Goal: Task Accomplishment & Management: Use online tool/utility

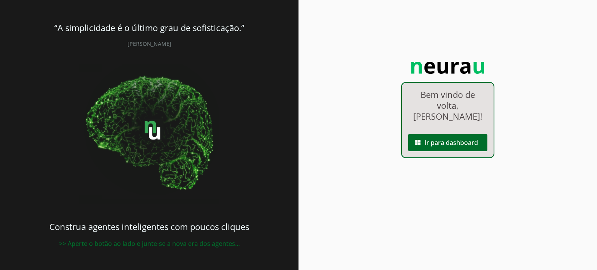
click at [435, 133] on span at bounding box center [447, 142] width 79 height 19
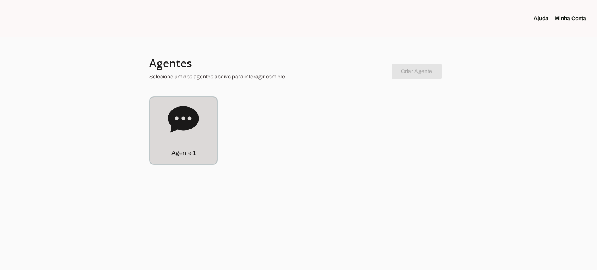
click at [185, 109] on icon at bounding box center [183, 119] width 31 height 26
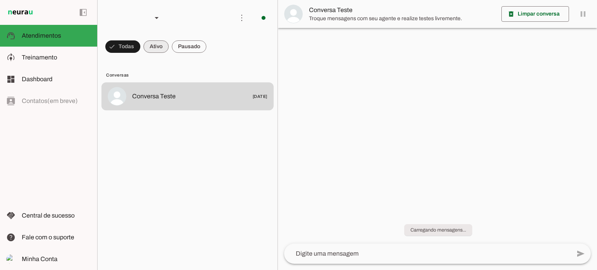
click at [140, 48] on span at bounding box center [122, 46] width 35 height 19
click at [122, 49] on span at bounding box center [119, 46] width 28 height 19
click at [140, 47] on span at bounding box center [122, 46] width 35 height 19
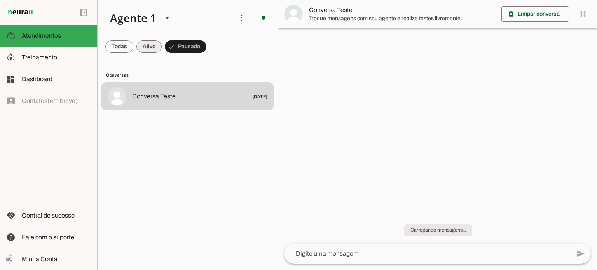
click at [133, 46] on span at bounding box center [119, 46] width 28 height 19
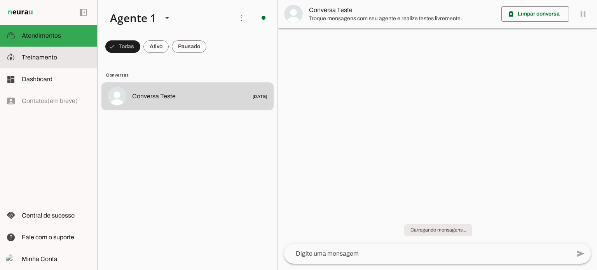
click at [40, 55] on span "Treinamento" at bounding box center [39, 57] width 35 height 7
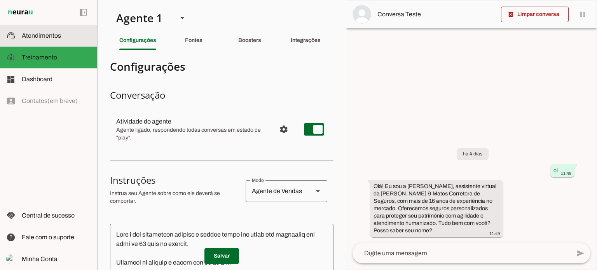
click at [56, 37] on span "Atendimentos" at bounding box center [41, 35] width 39 height 7
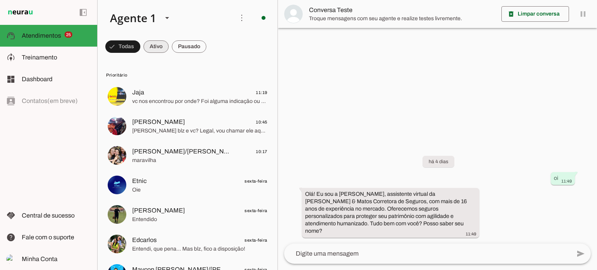
click at [140, 44] on span at bounding box center [122, 46] width 35 height 19
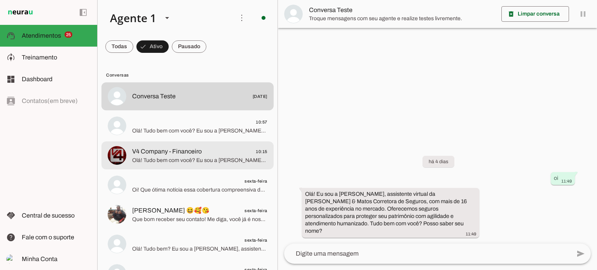
click at [161, 154] on span "V4 Company - Financeiro" at bounding box center [167, 151] width 70 height 9
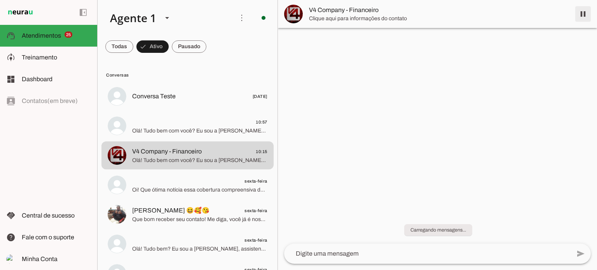
click at [582, 16] on span at bounding box center [583, 14] width 19 height 19
